Goal: Transaction & Acquisition: Purchase product/service

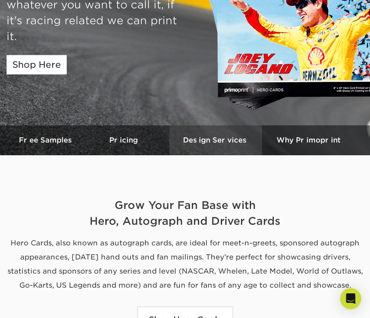
scroll to position [139, 0]
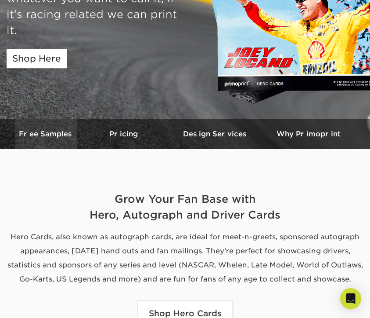
click at [53, 137] on h3 "Free Samples" at bounding box center [46, 134] width 62 height 8
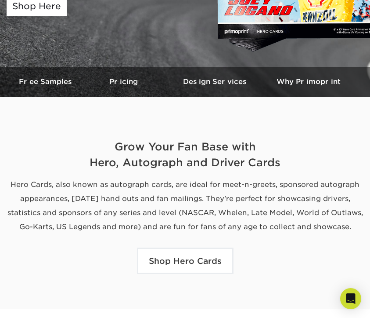
scroll to position [169, 0]
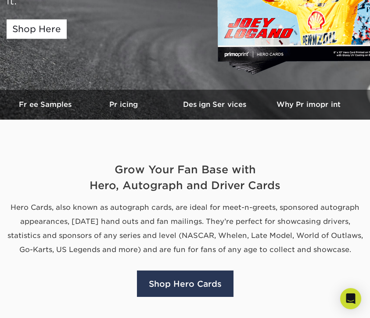
click at [205, 289] on link "Shop Hero Cards" at bounding box center [185, 283] width 97 height 26
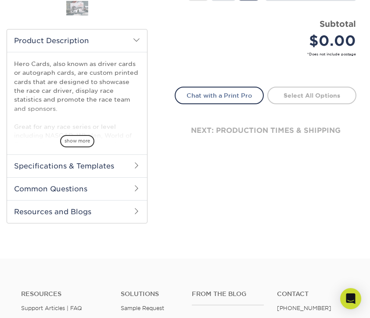
scroll to position [294, 0]
